Goal: Complete application form: Complete application form

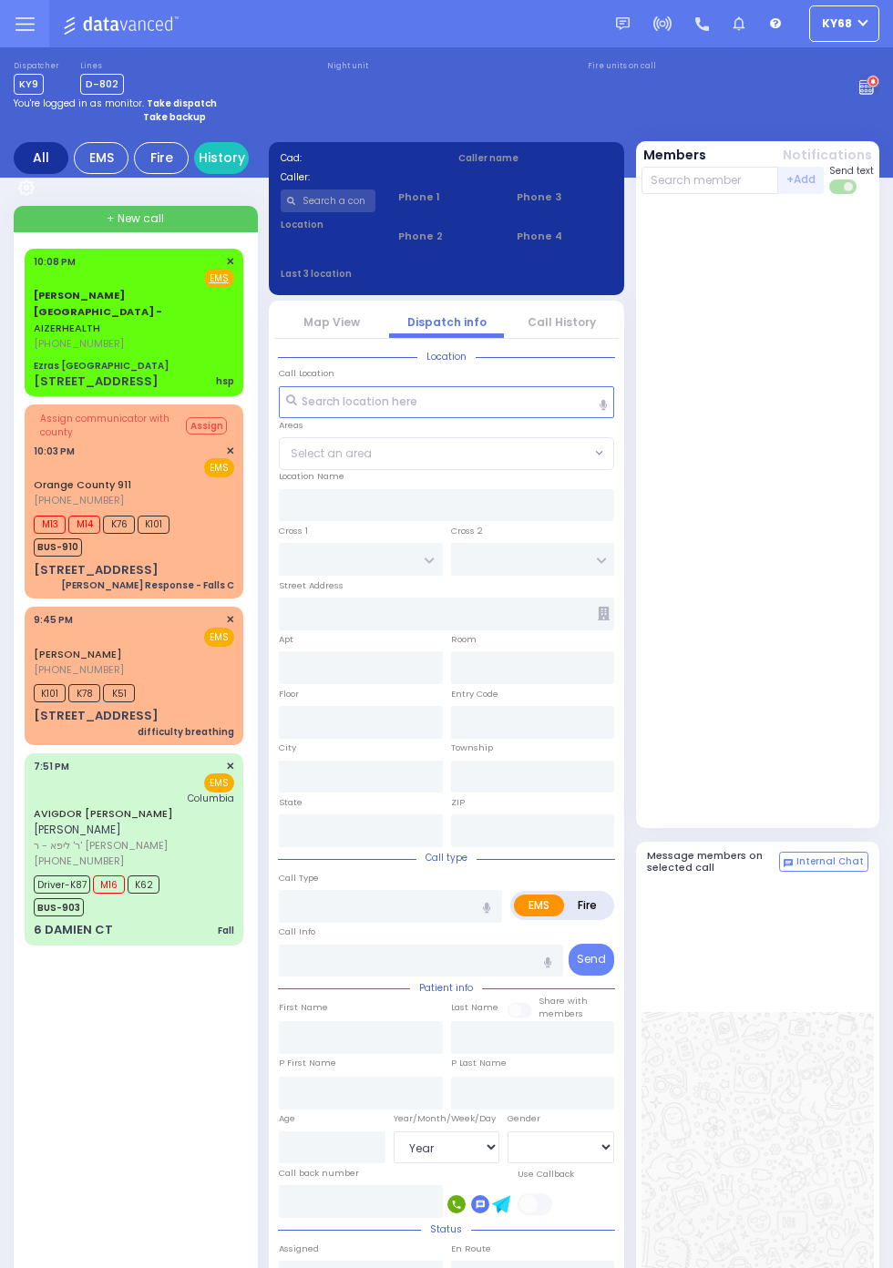
select select "Year"
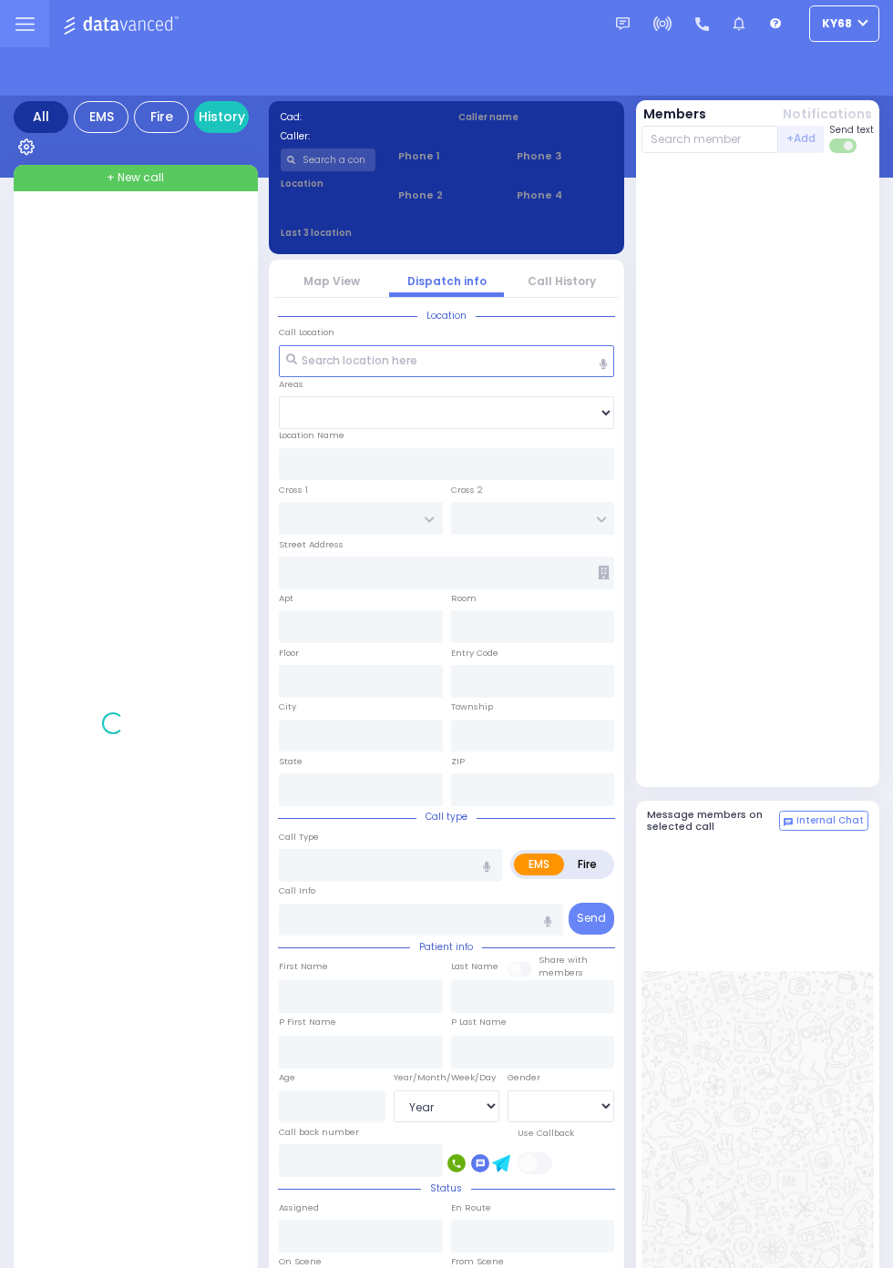
select select "Year"
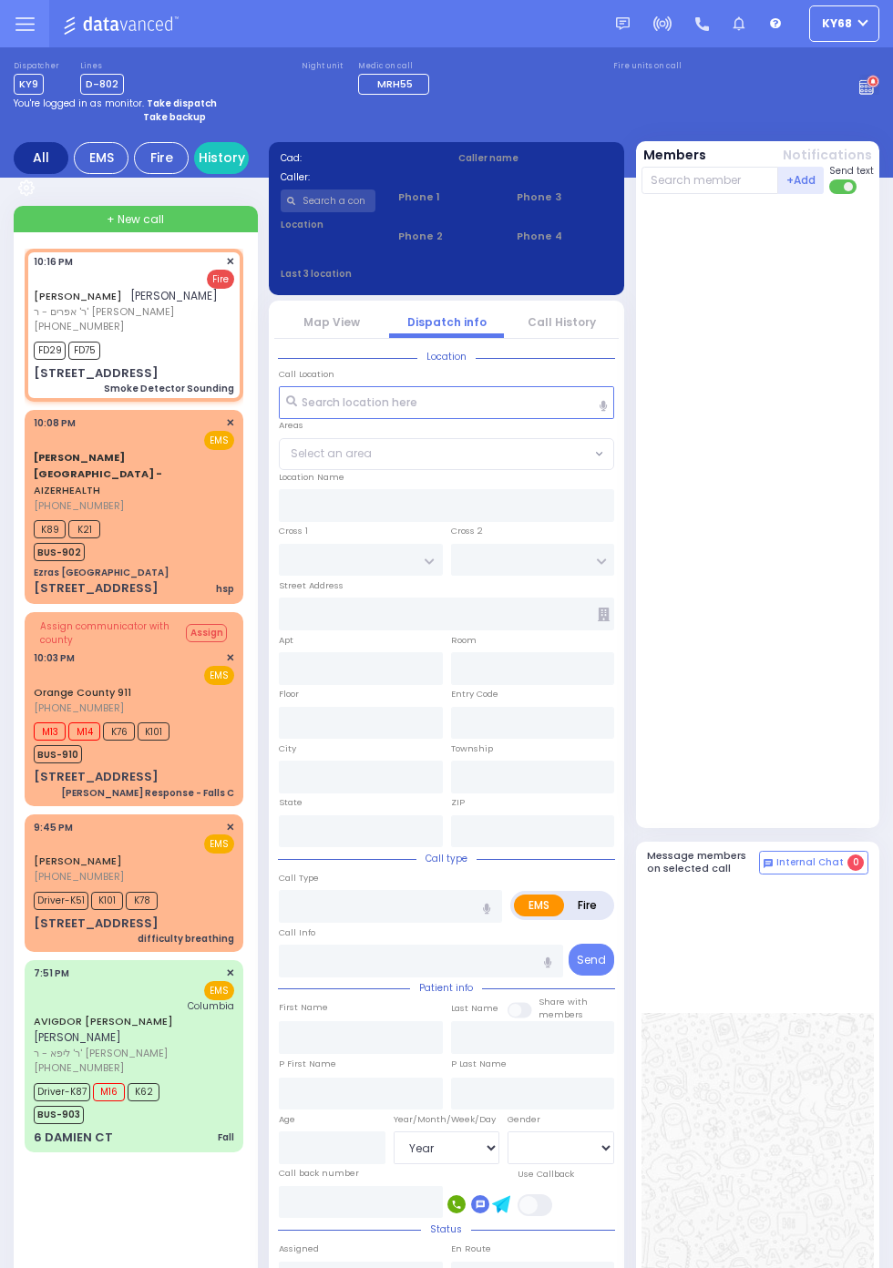
select select
type input "Smoke Detector Sounding"
radio input "false"
radio input "true"
type input "[PERSON_NAME]"
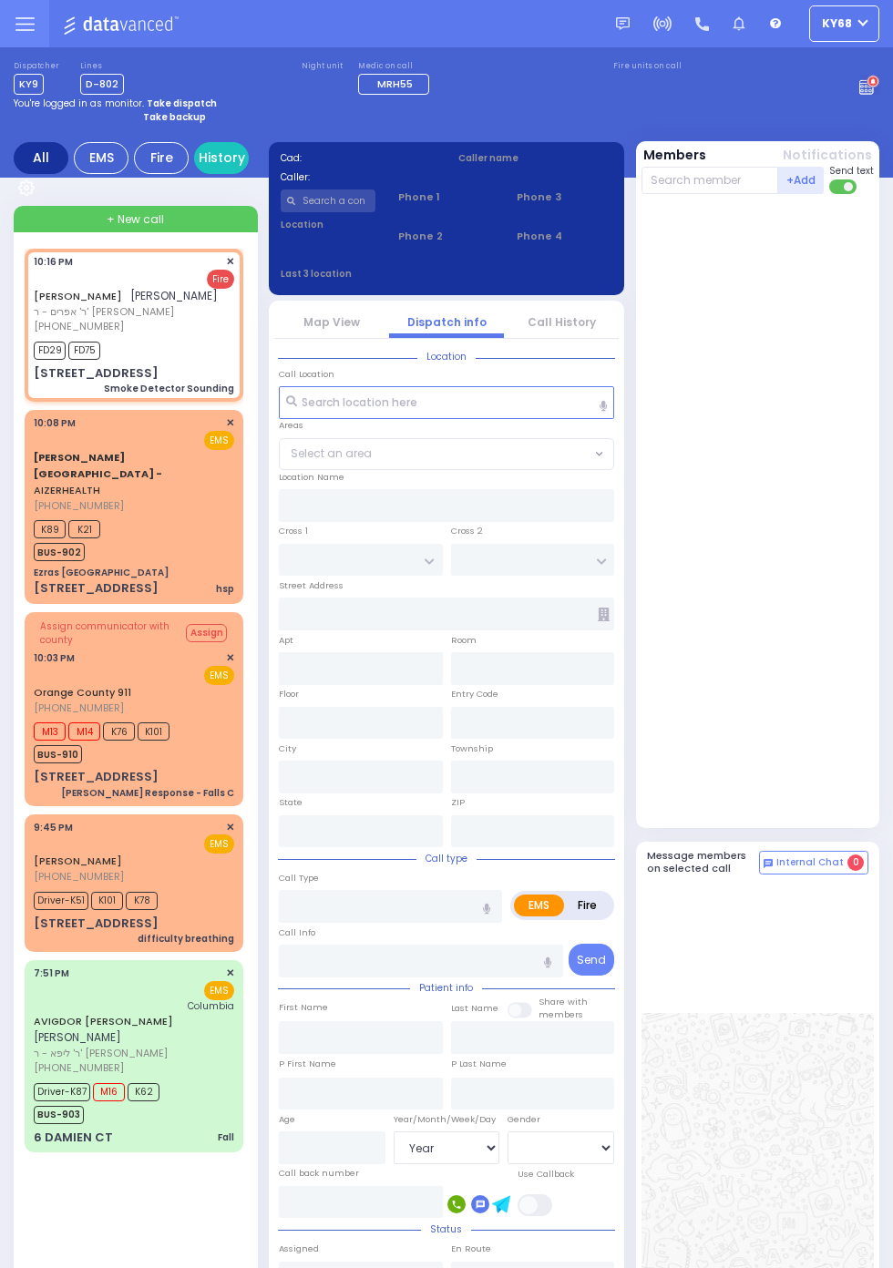
type input "[PERSON_NAME]"
select select
type input "22:16"
type input "22:17"
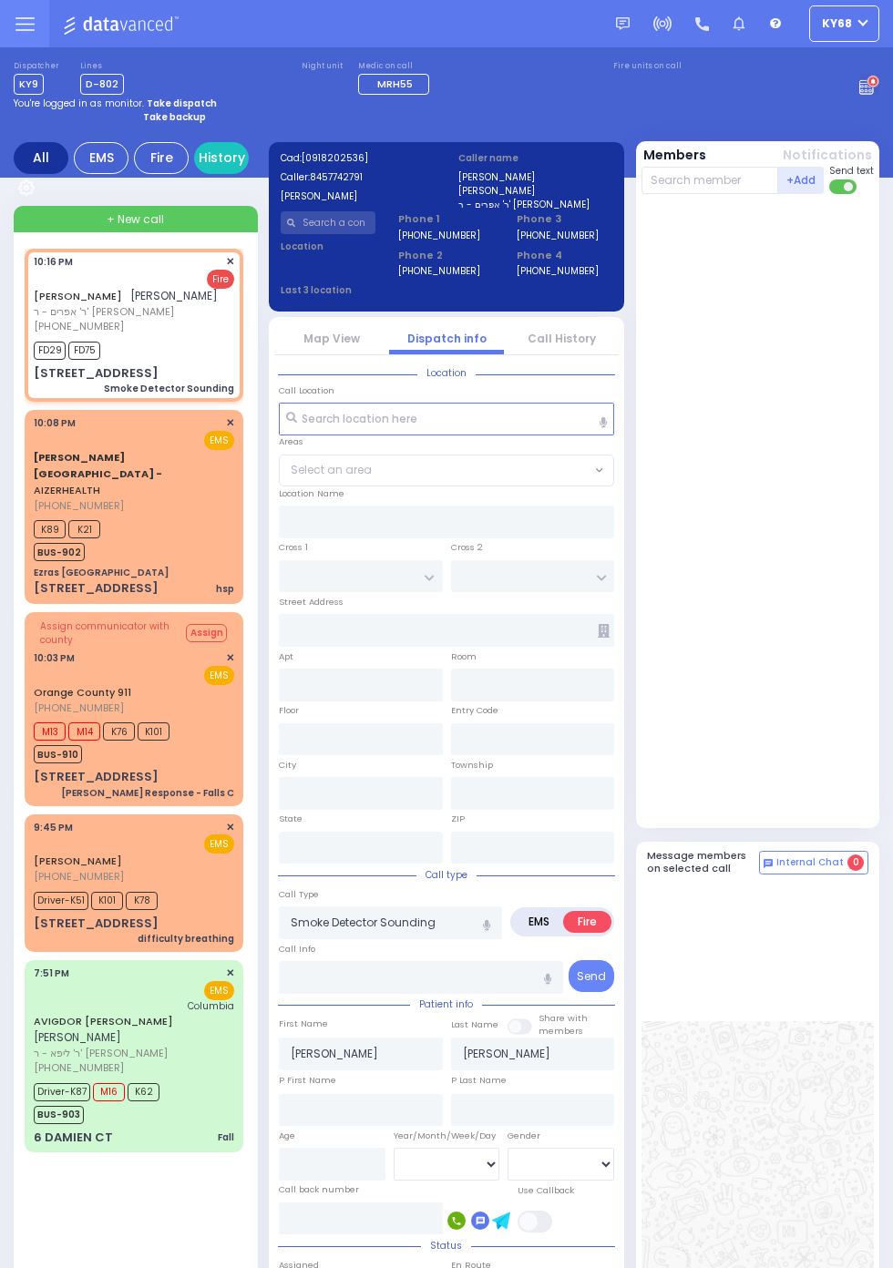
type input "[GEOGRAPHIC_DATA]"
type input "CHEVRON RD"
type input "[STREET_ADDRESS]"
type input "303"
type input "[PERSON_NAME]"
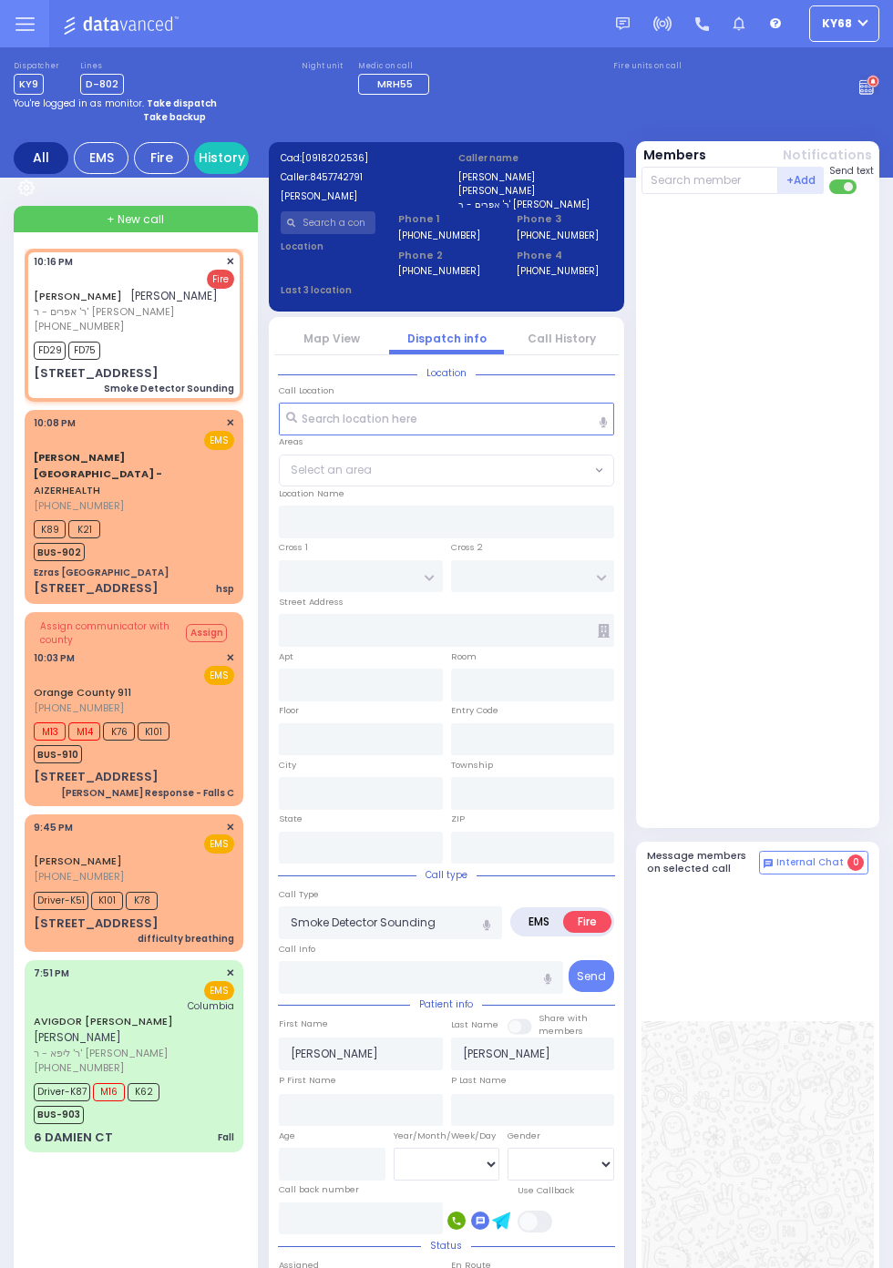
type input "[US_STATE]"
type input "10950"
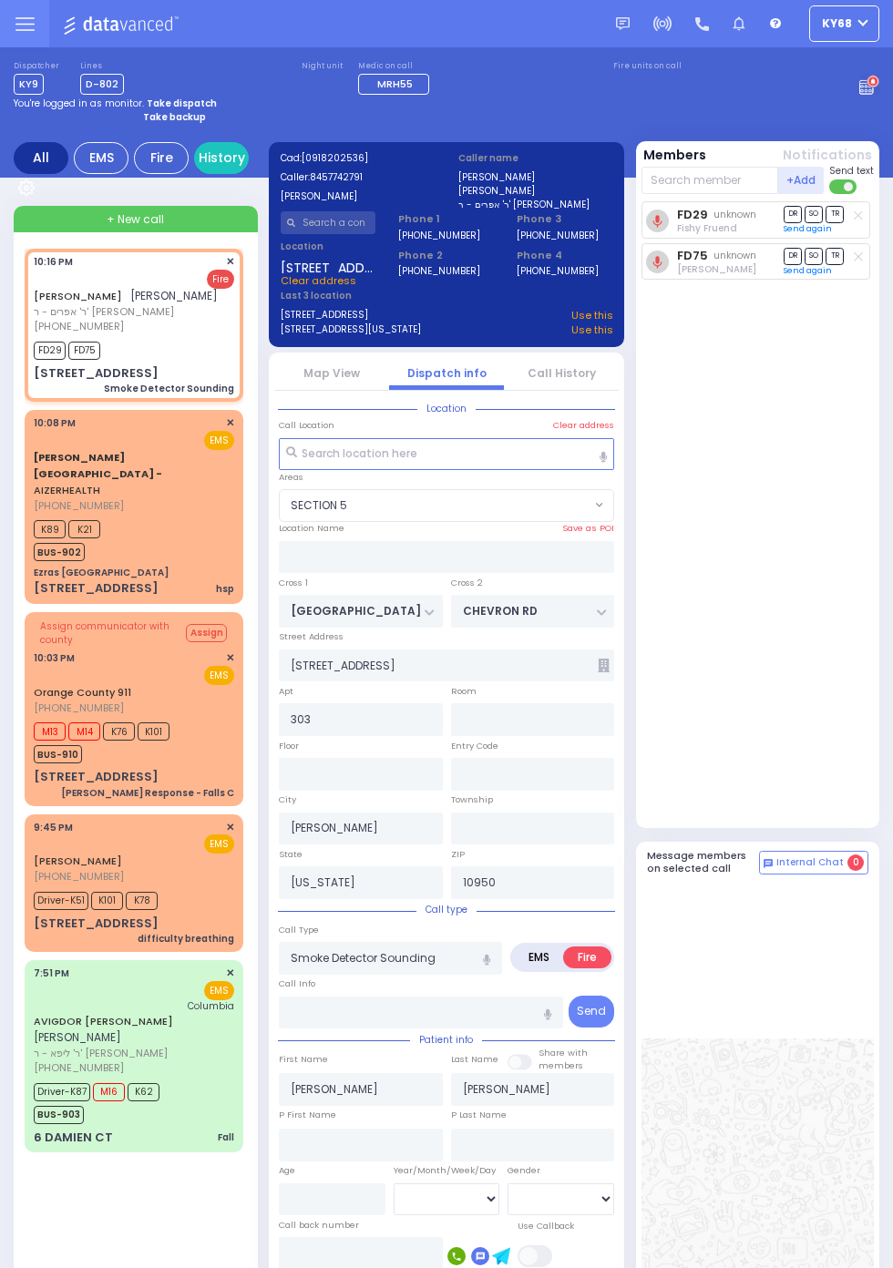
select select "SECTION 5"
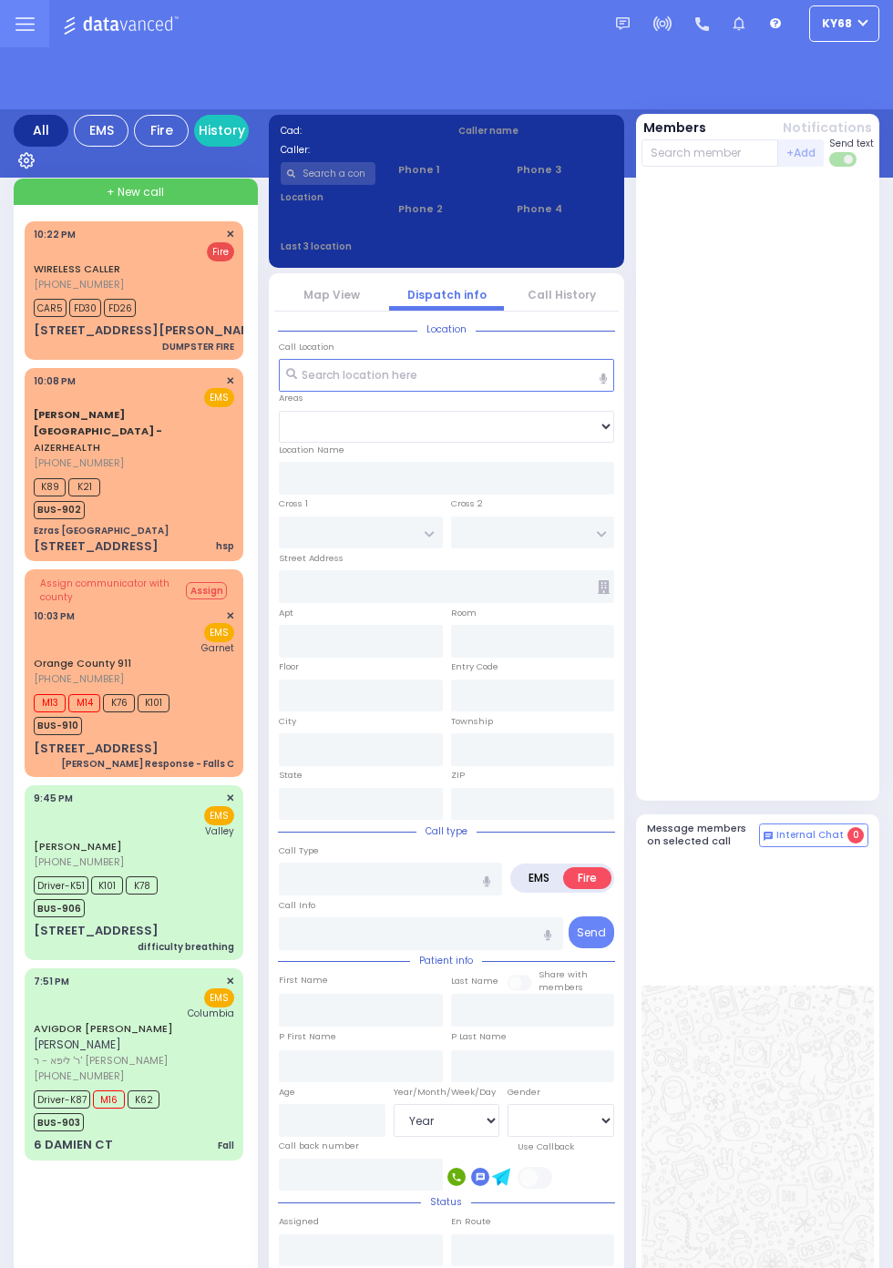
select select "Year"
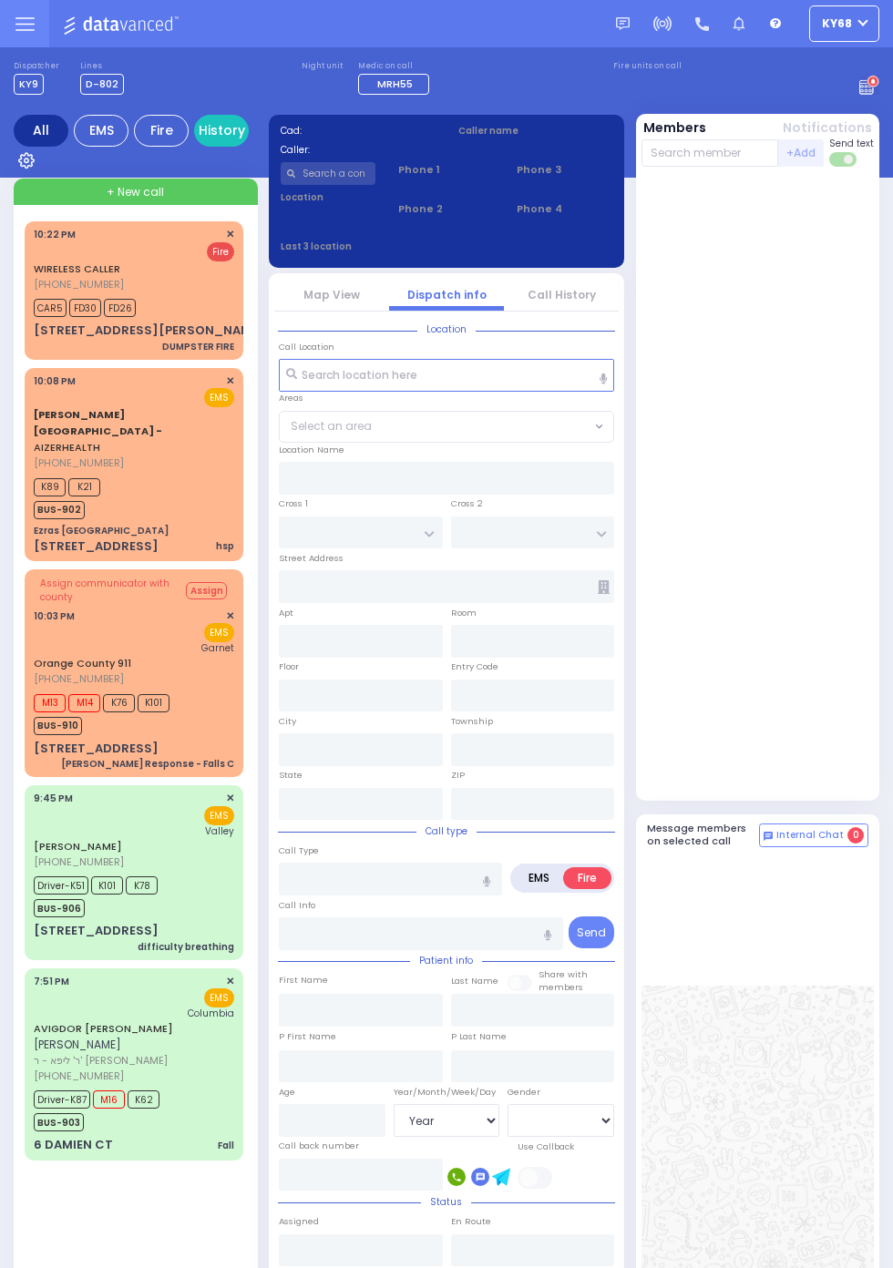
click at [25, 1018] on div "AVIGDOR JOSEPH SAMET אביגדור יוסף סאמעט ר' ליפא - ר' יודל לייפער (845) 492-9486…" at bounding box center [134, 1064] width 219 height 192
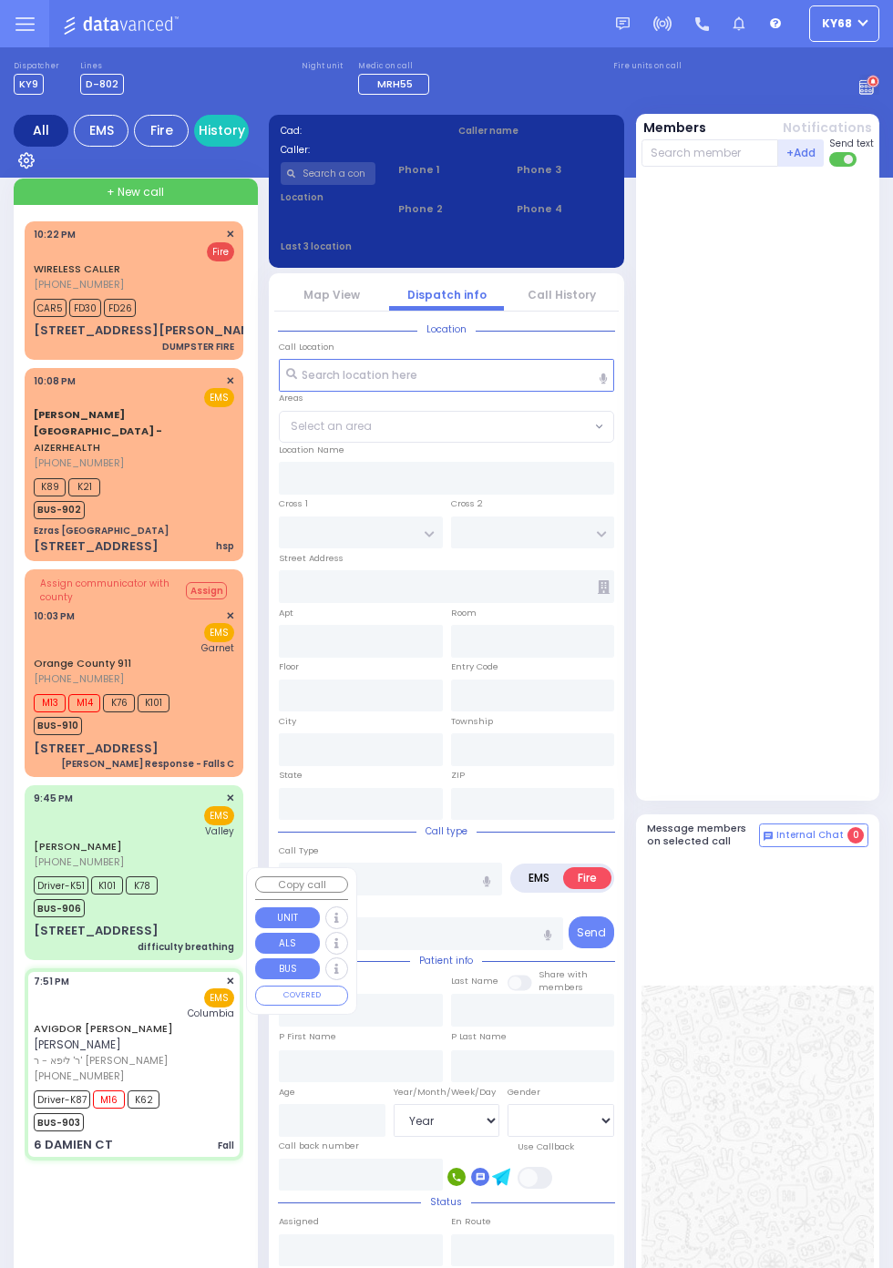
click at [810, 756] on div at bounding box center [757, 487] width 233 height 627
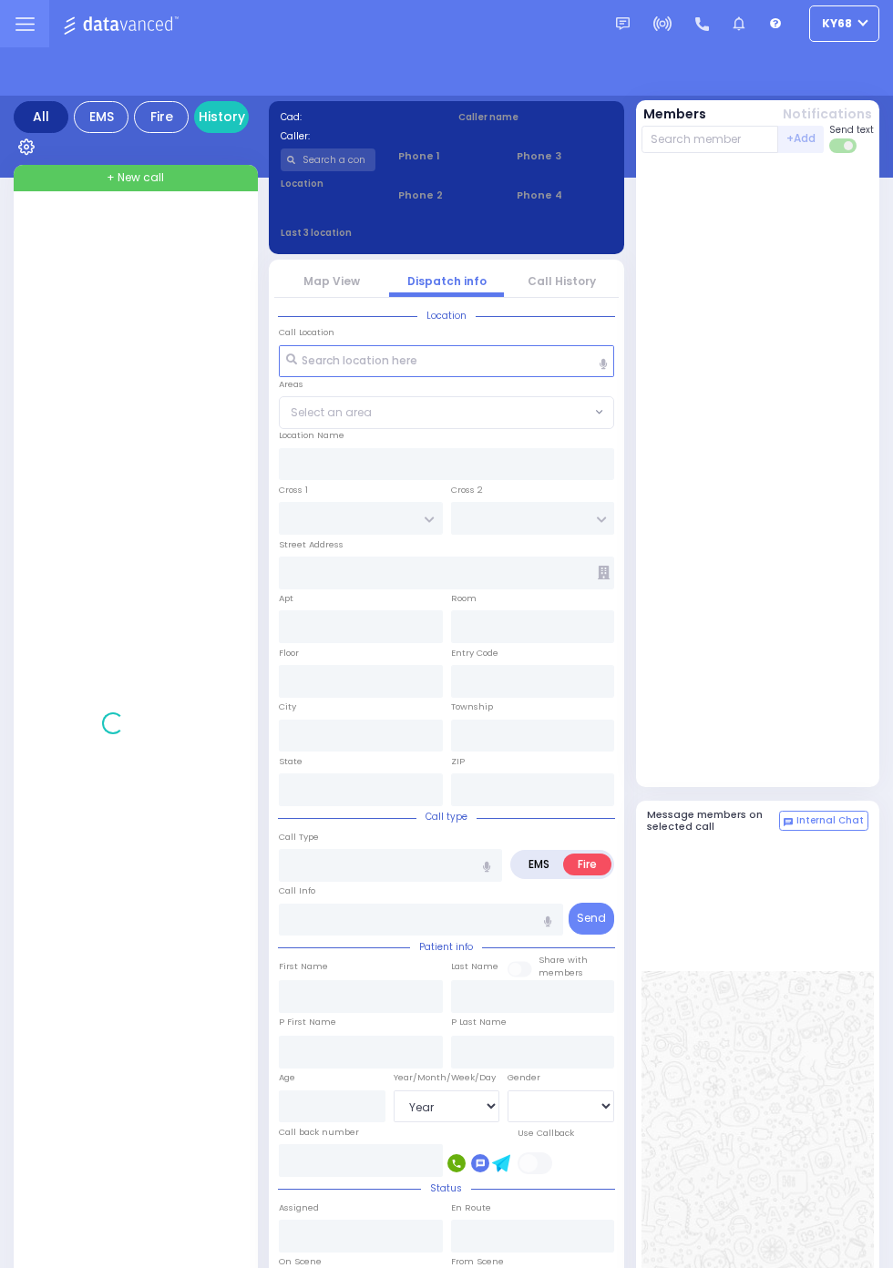
select select "Year"
